Goal: Task Accomplishment & Management: Manage account settings

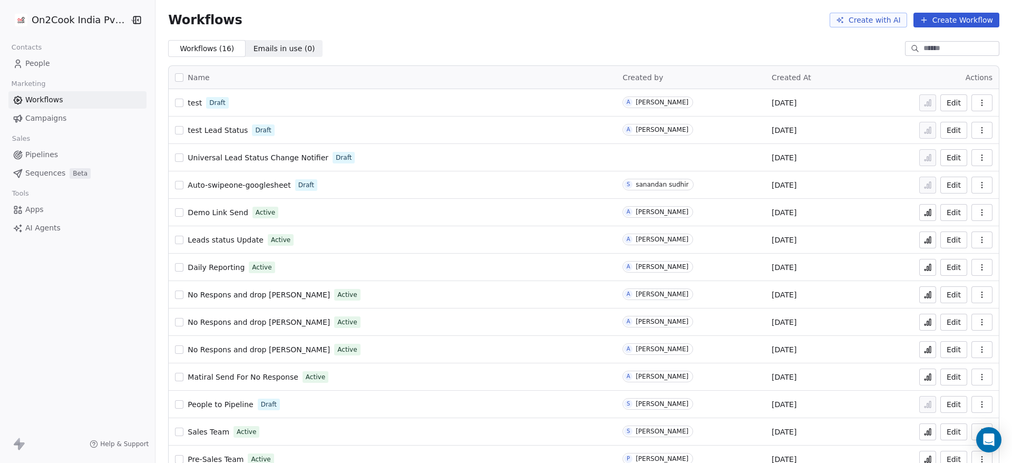
click at [40, 62] on span "People" at bounding box center [37, 63] width 25 height 11
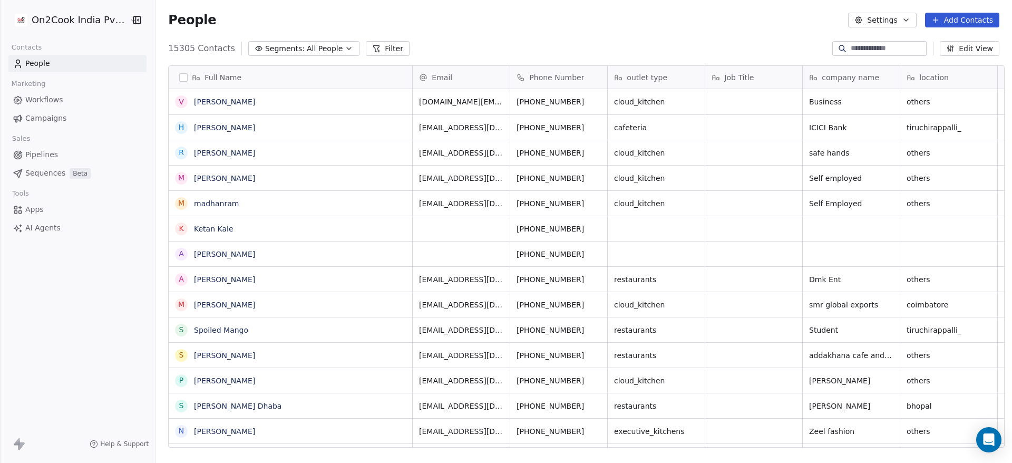
scroll to position [395, 849]
click at [382, 55] on button "Filter" at bounding box center [388, 48] width 44 height 15
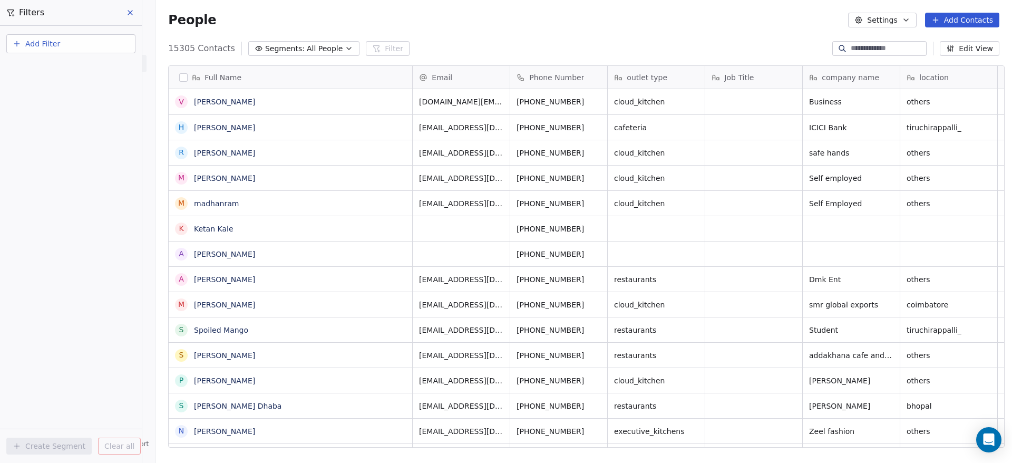
click at [104, 42] on button "Add Filter" at bounding box center [70, 43] width 129 height 19
click at [96, 72] on div "Contact properties" at bounding box center [70, 68] width 107 height 11
type input "***"
click at [86, 101] on div "Created Date" at bounding box center [70, 106] width 107 height 11
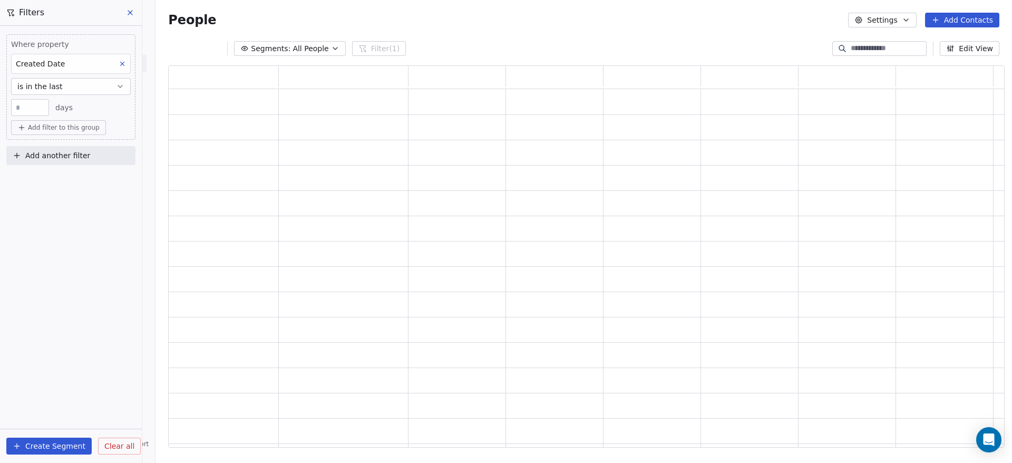
scroll to position [370, 824]
click at [82, 89] on button "is in the last" at bounding box center [71, 86] width 120 height 17
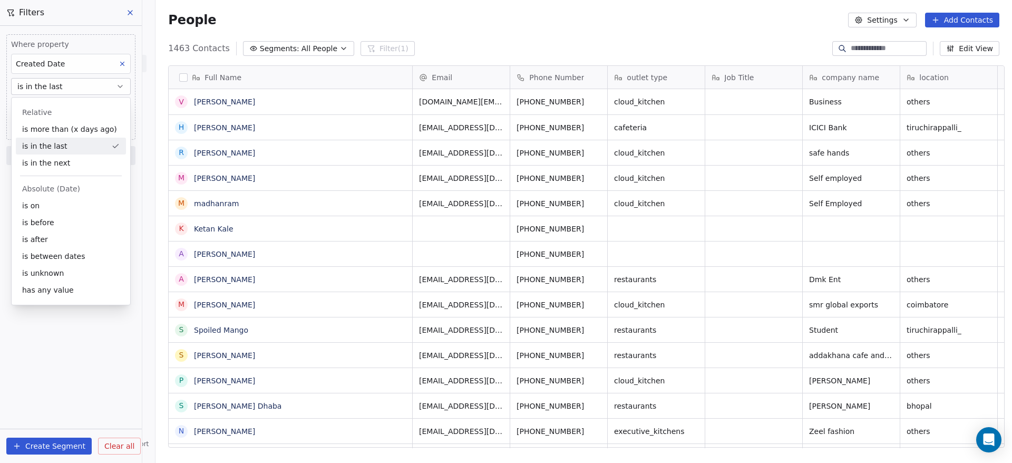
scroll to position [395, 849]
click at [48, 234] on div "is after" at bounding box center [71, 239] width 110 height 17
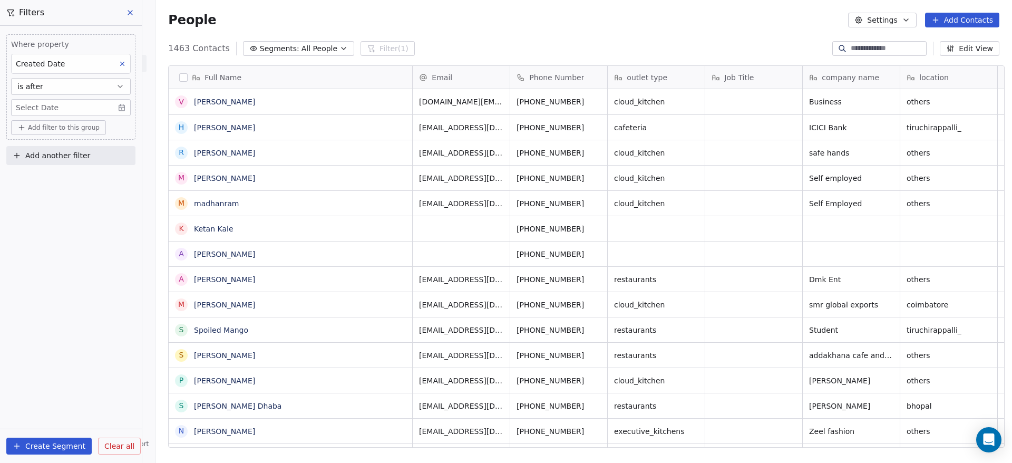
click at [72, 111] on body "On2Cook India Pvt. Ltd. Contacts People Marketing Workflows Campaigns Sales Pip…" at bounding box center [506, 231] width 1012 height 463
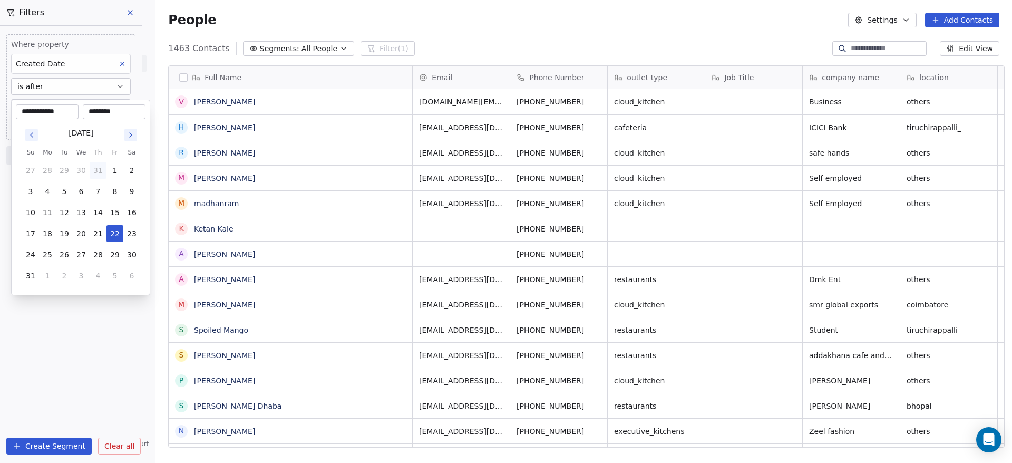
click at [101, 167] on button "31" at bounding box center [98, 170] width 17 height 17
type input "**********"
click at [105, 291] on html "On2Cook India Pvt. Ltd. Contacts People Marketing Workflows Campaigns Sales Pip…" at bounding box center [506, 231] width 1012 height 463
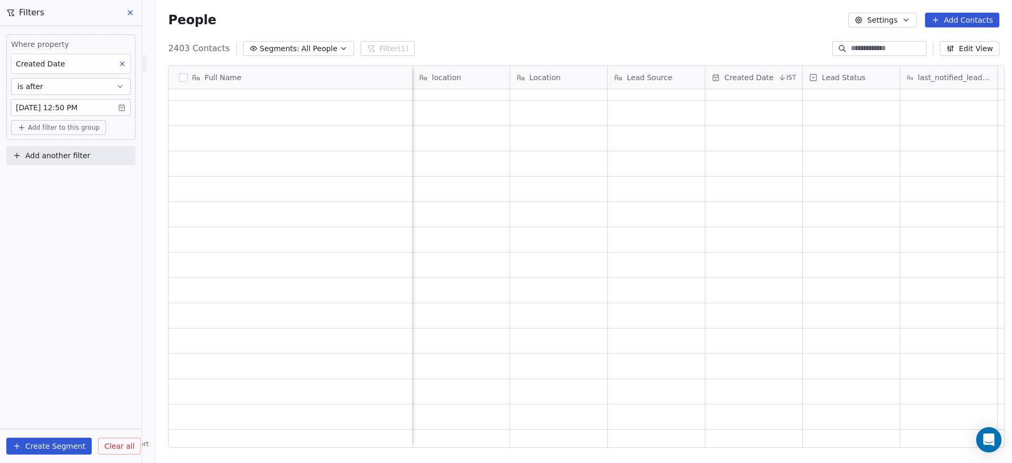
scroll to position [0, 0]
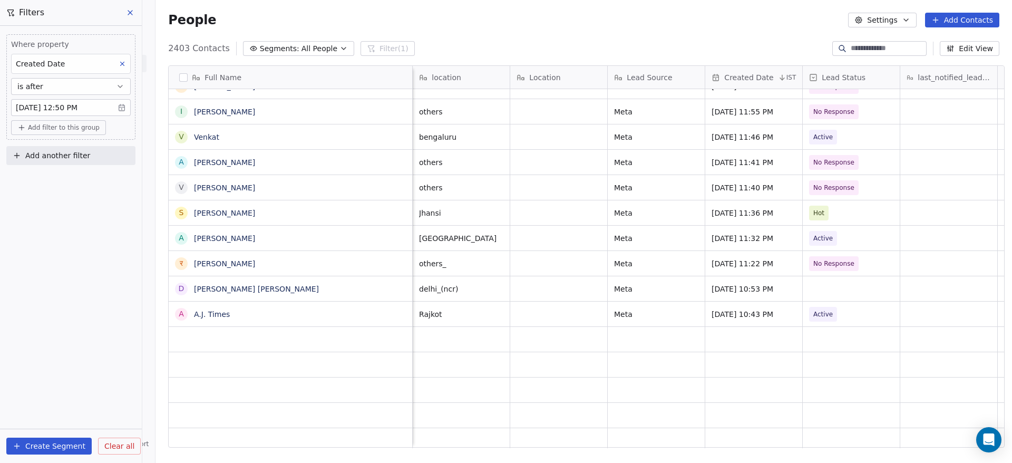
click at [179, 78] on button "button" at bounding box center [183, 77] width 8 height 8
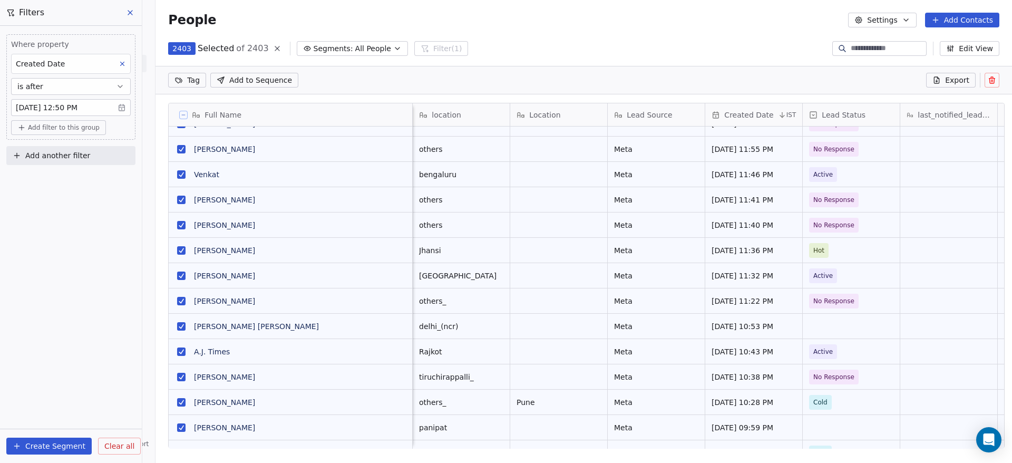
click at [955, 79] on span "Export" at bounding box center [957, 80] width 24 height 11
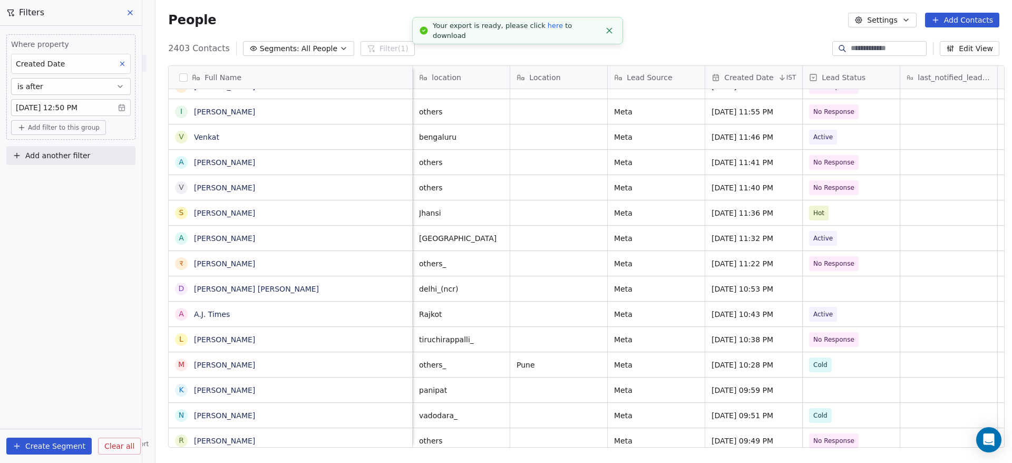
click at [548, 30] on link "here" at bounding box center [555, 26] width 15 height 8
